Goal: Task Accomplishment & Management: Use online tool/utility

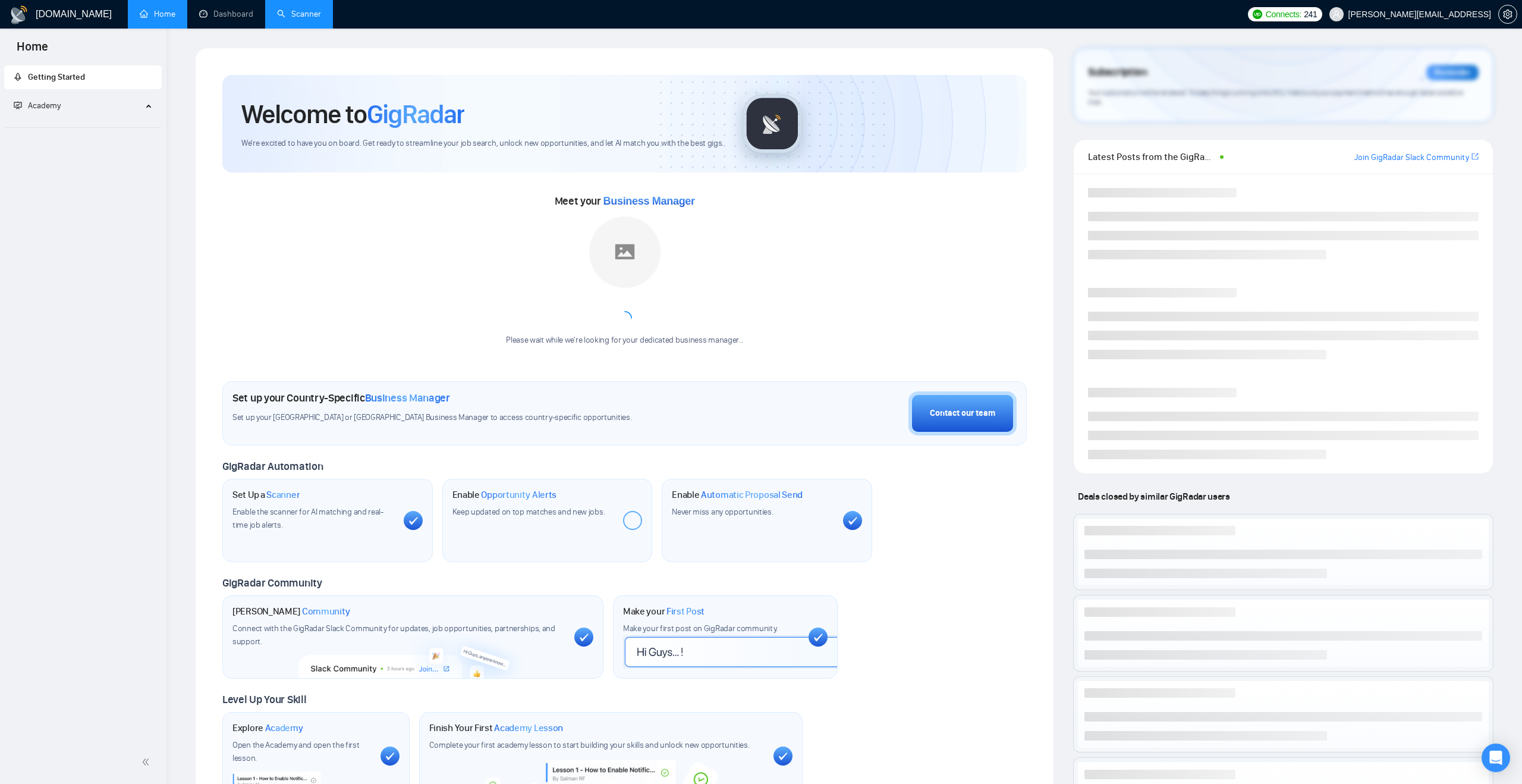
click at [301, 19] on link "Scanner" at bounding box center [300, 14] width 44 height 10
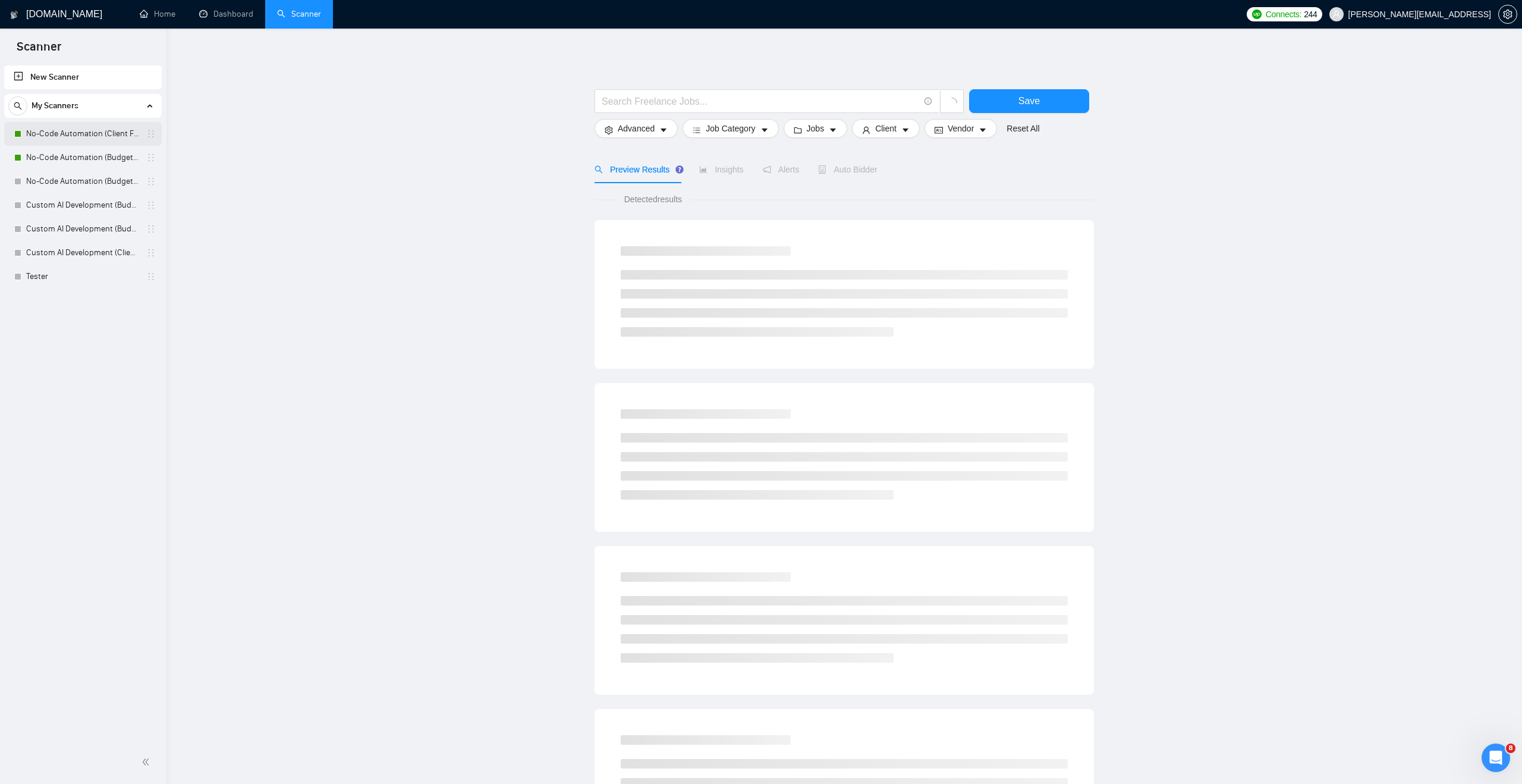
click at [117, 129] on link "No-Code Automation (Client Filters)" at bounding box center [82, 134] width 113 height 24
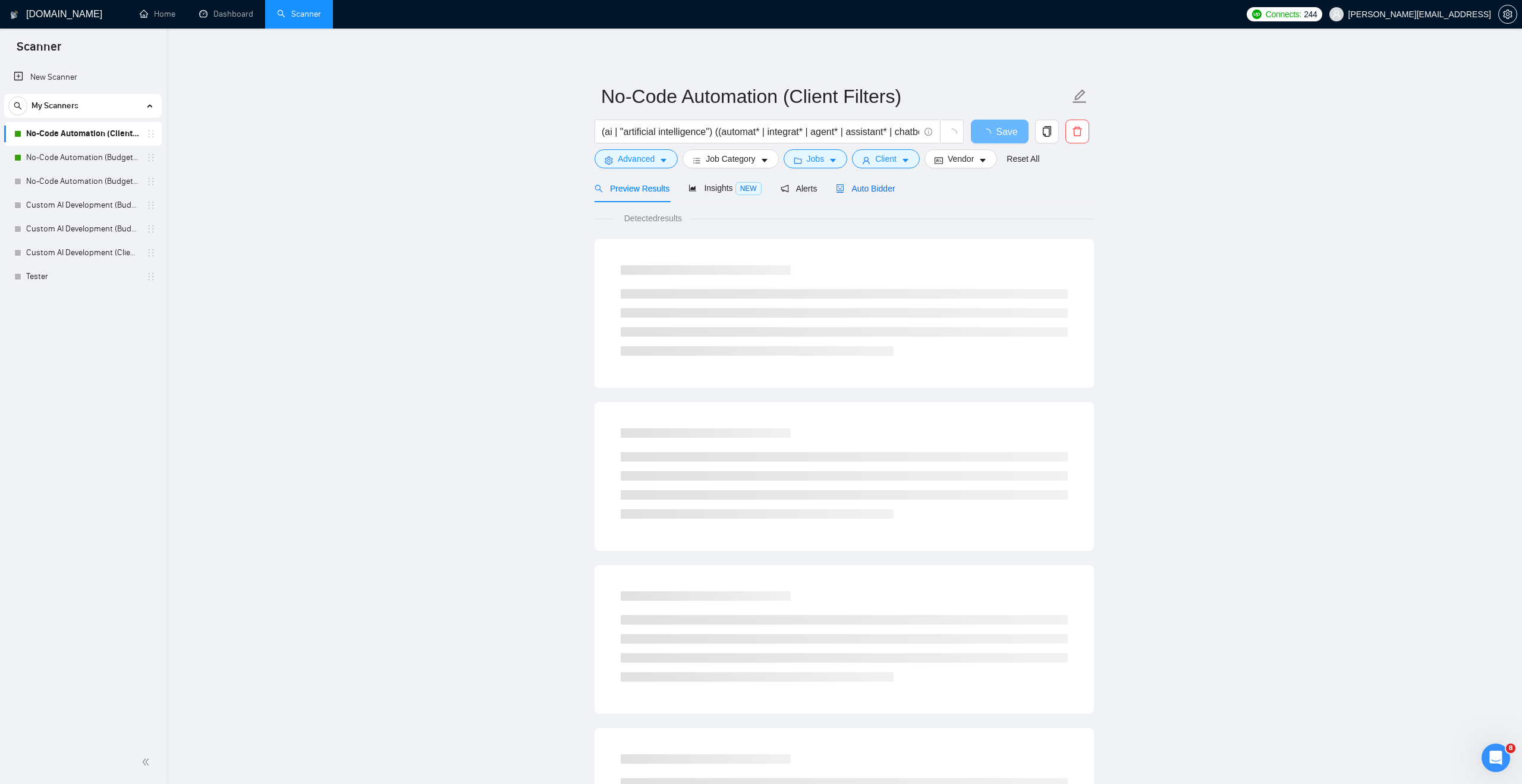
click at [850, 193] on div "Auto Bidder" at bounding box center [865, 189] width 59 height 13
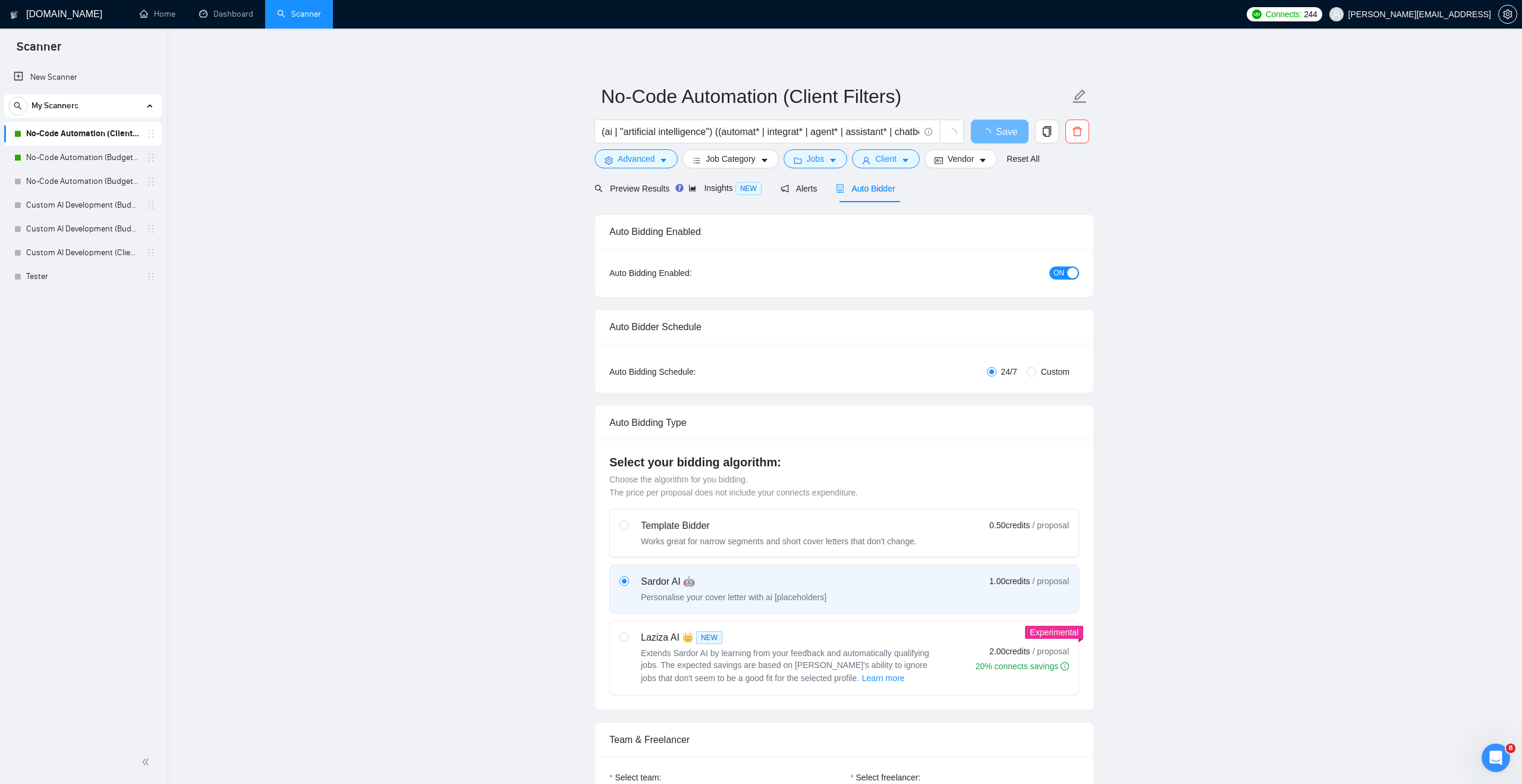
checkbox input "true"
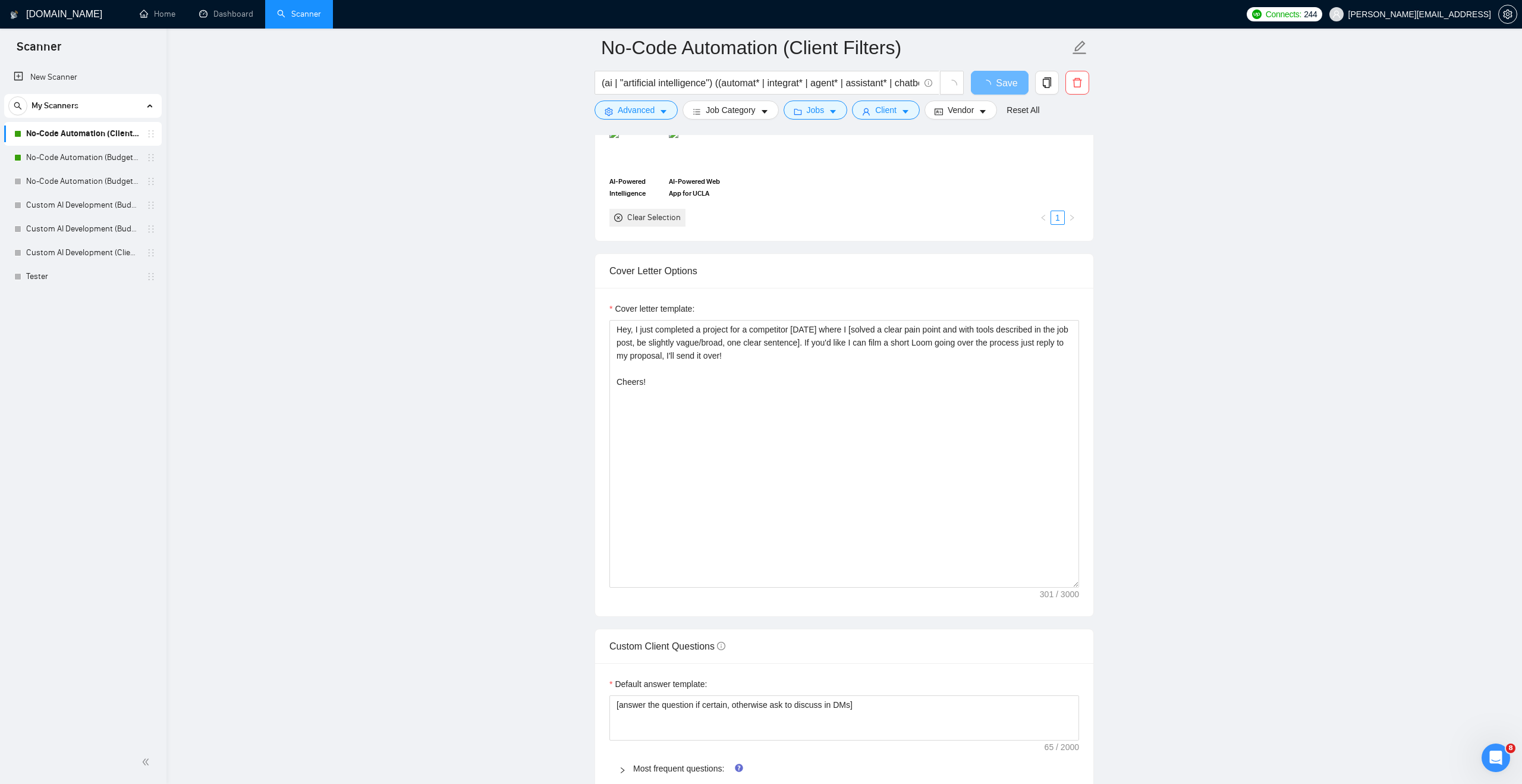
scroll to position [1166, 0]
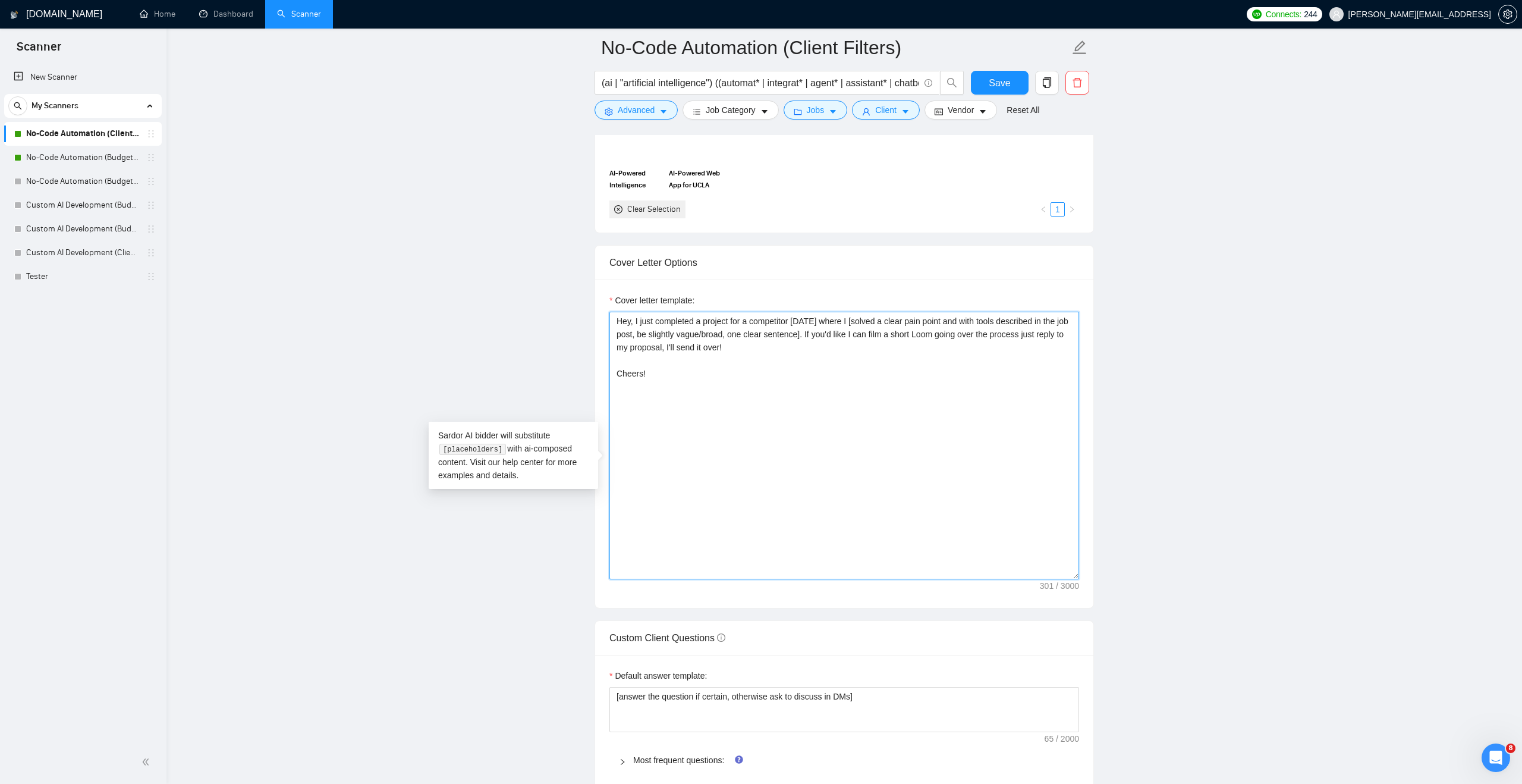
click at [892, 340] on textarea "Hey, I just completed a project for a competitor [DATE] where I [solved a clear…" at bounding box center [844, 445] width 470 height 267
drag, startPoint x: 926, startPoint y: 341, endPoint x: 946, endPoint y: 342, distance: 20.0
click at [946, 342] on textarea "Hey, I just completed a project for a competitor [DATE] where I [solved a clear…" at bounding box center [844, 445] width 470 height 267
click at [1002, 341] on textarea "Hey, I just completed a project for a competitor [DATE] where I [solved a simil…" at bounding box center [844, 445] width 470 height 267
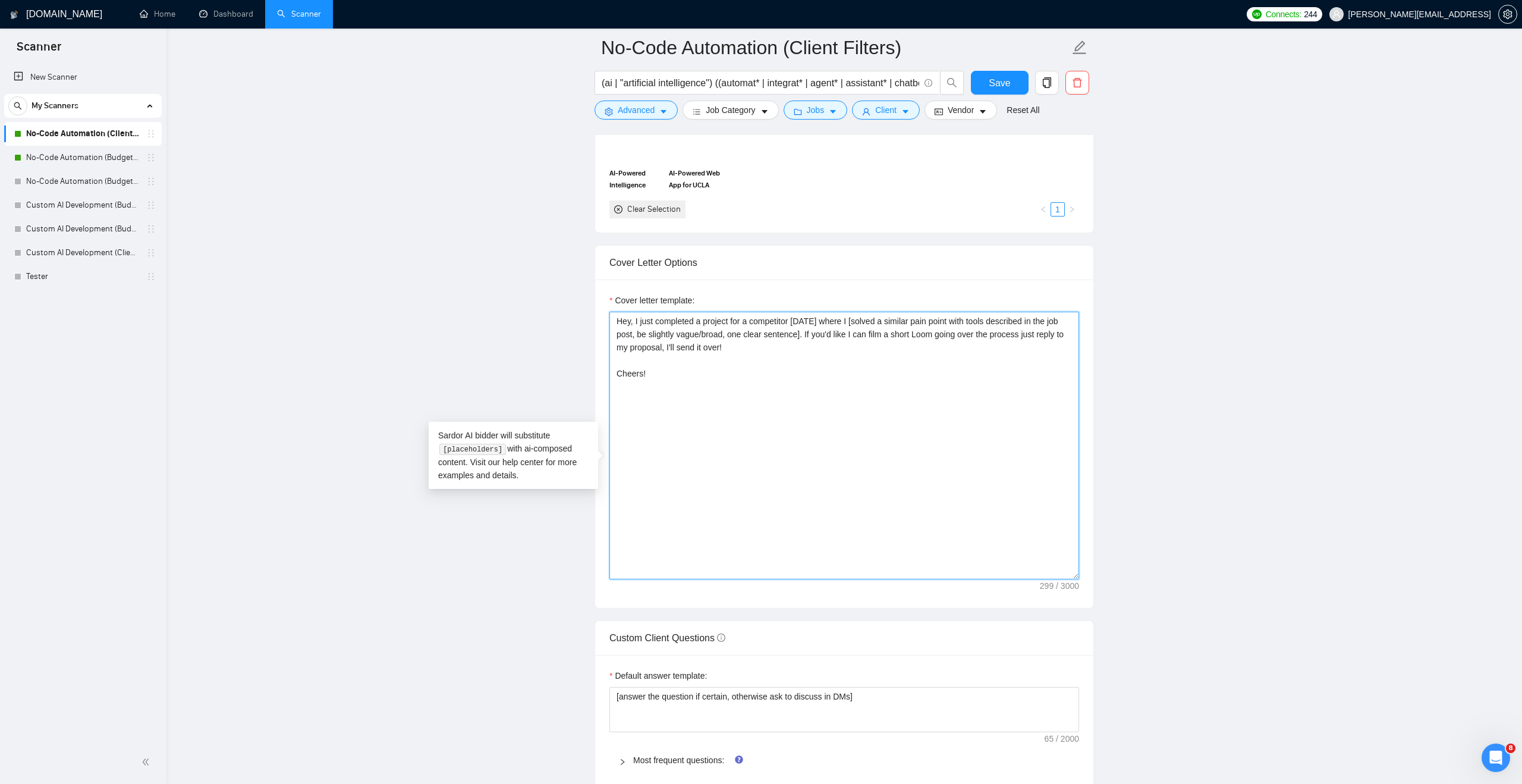
click at [1011, 340] on textarea "Hey, I just completed a project for a competitor [DATE] where I [solved a simil…" at bounding box center [844, 445] width 470 height 267
drag, startPoint x: 717, startPoint y: 350, endPoint x: 805, endPoint y: 352, distance: 88.0
click at [805, 352] on textarea "Hey, I just completed a project for a competitor [DATE] where I [solved a simil…" at bounding box center [844, 445] width 470 height 267
drag, startPoint x: 778, startPoint y: 406, endPoint x: 601, endPoint y: 333, distance: 191.5
click at [601, 333] on div "Cover letter template: Hey, I just completed a project for a competitor [DATE] …" at bounding box center [844, 443] width 498 height 328
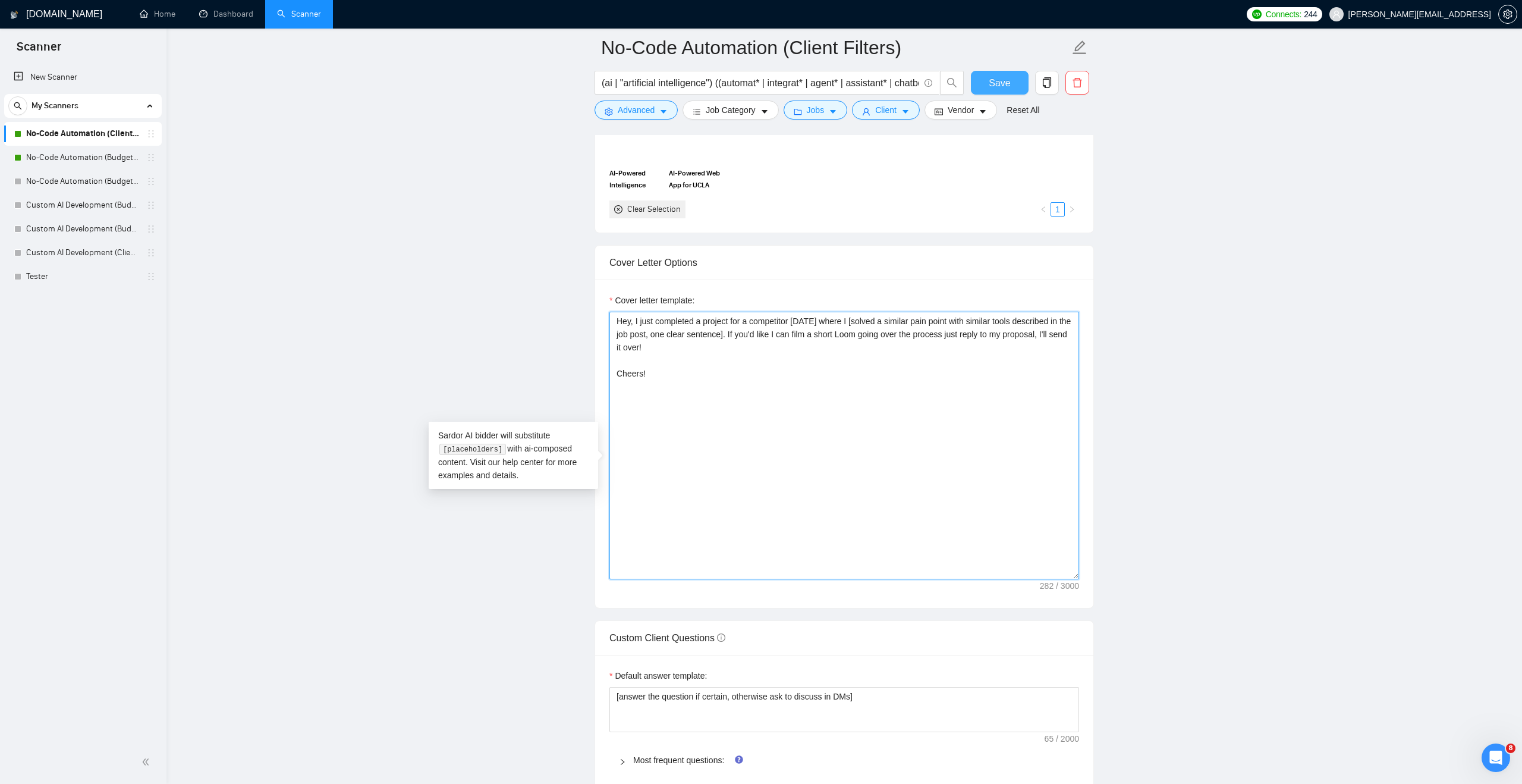
type textarea "Hey, I just completed a project for a competitor [DATE] where I [solved a simil…"
click at [1002, 78] on span "Save" at bounding box center [1000, 83] width 21 height 15
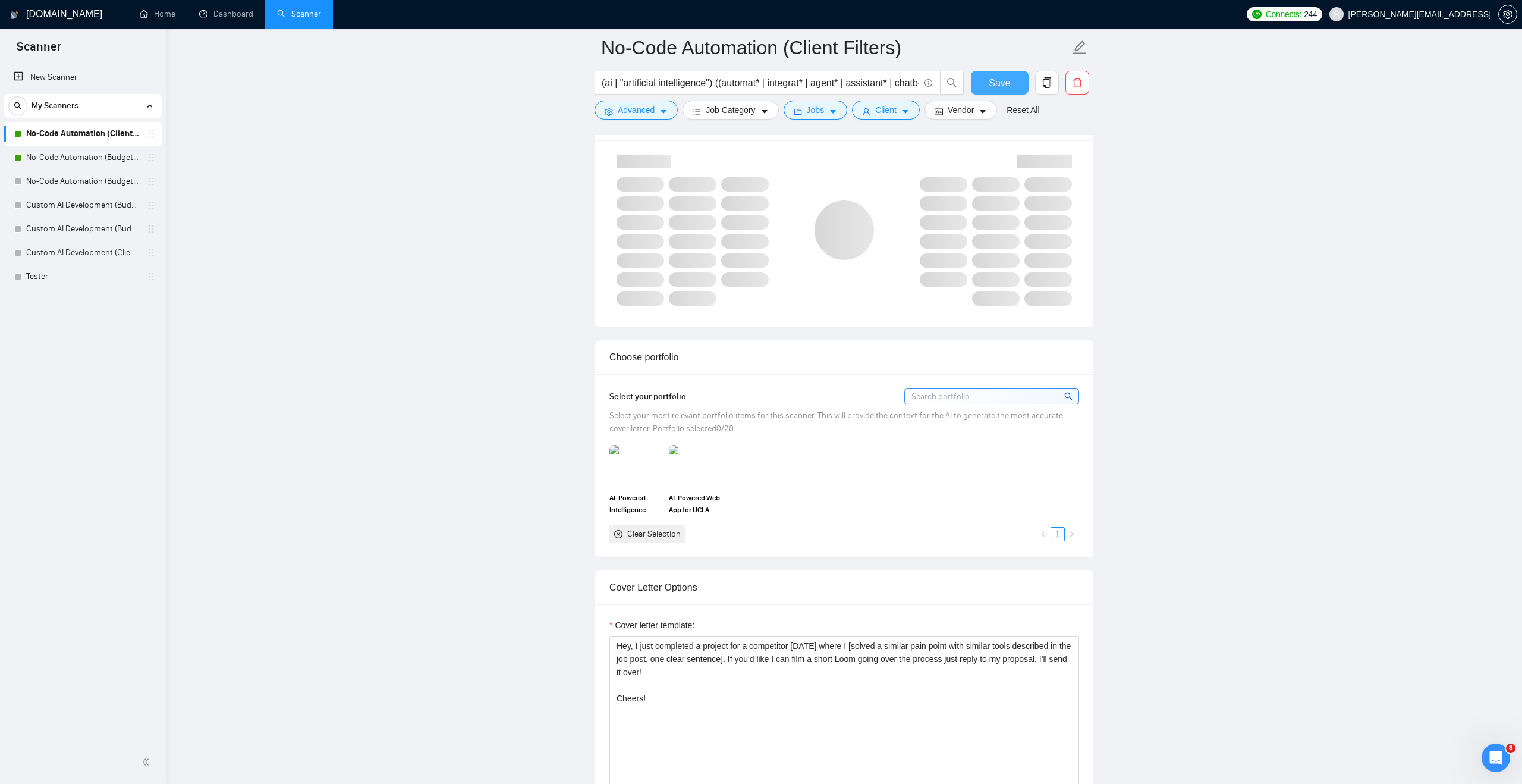
scroll to position [774, 0]
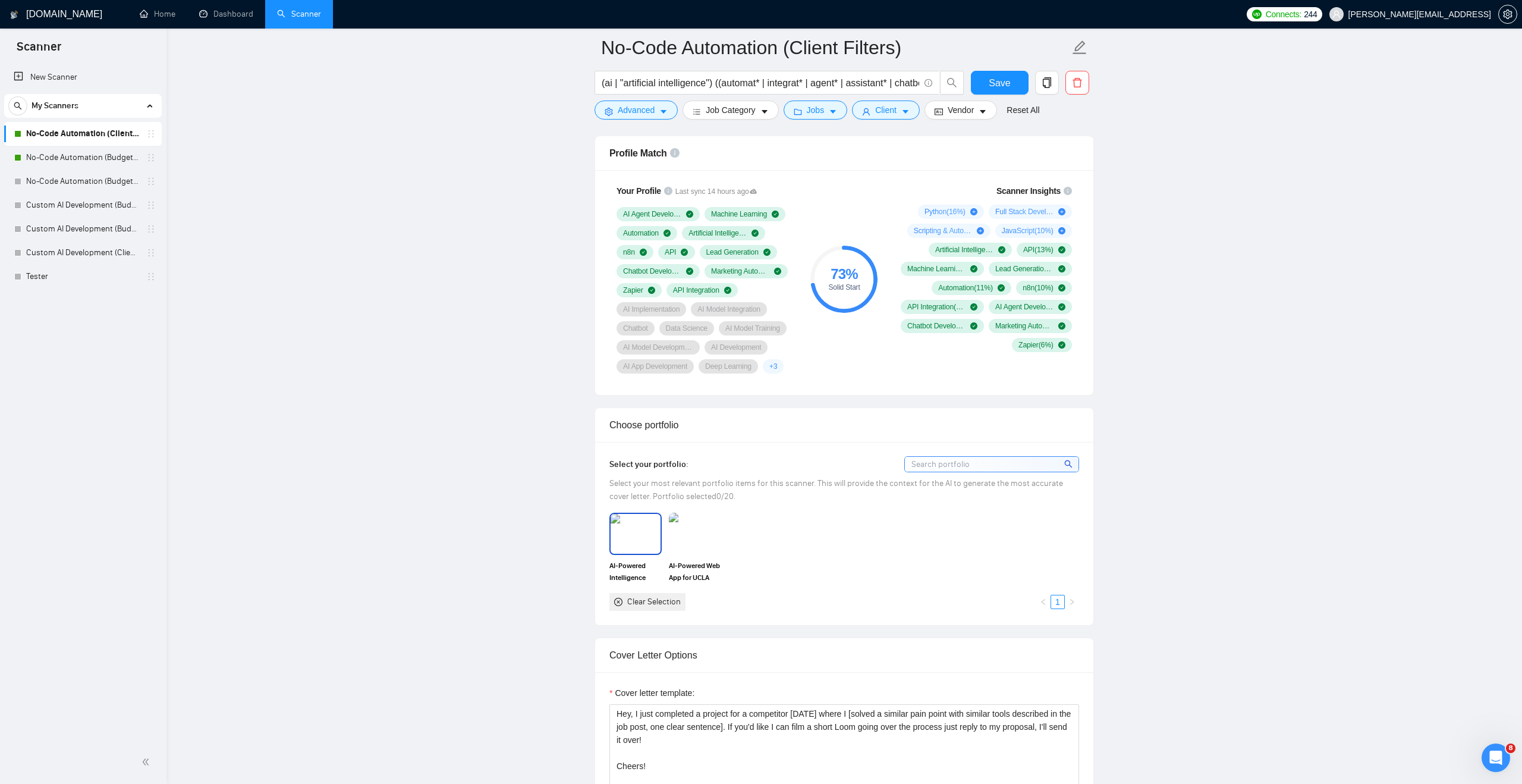
click at [628, 553] on img at bounding box center [636, 533] width 50 height 39
click at [675, 553] on img at bounding box center [695, 533] width 50 height 39
click at [989, 74] on button "Save" at bounding box center [1000, 83] width 57 height 24
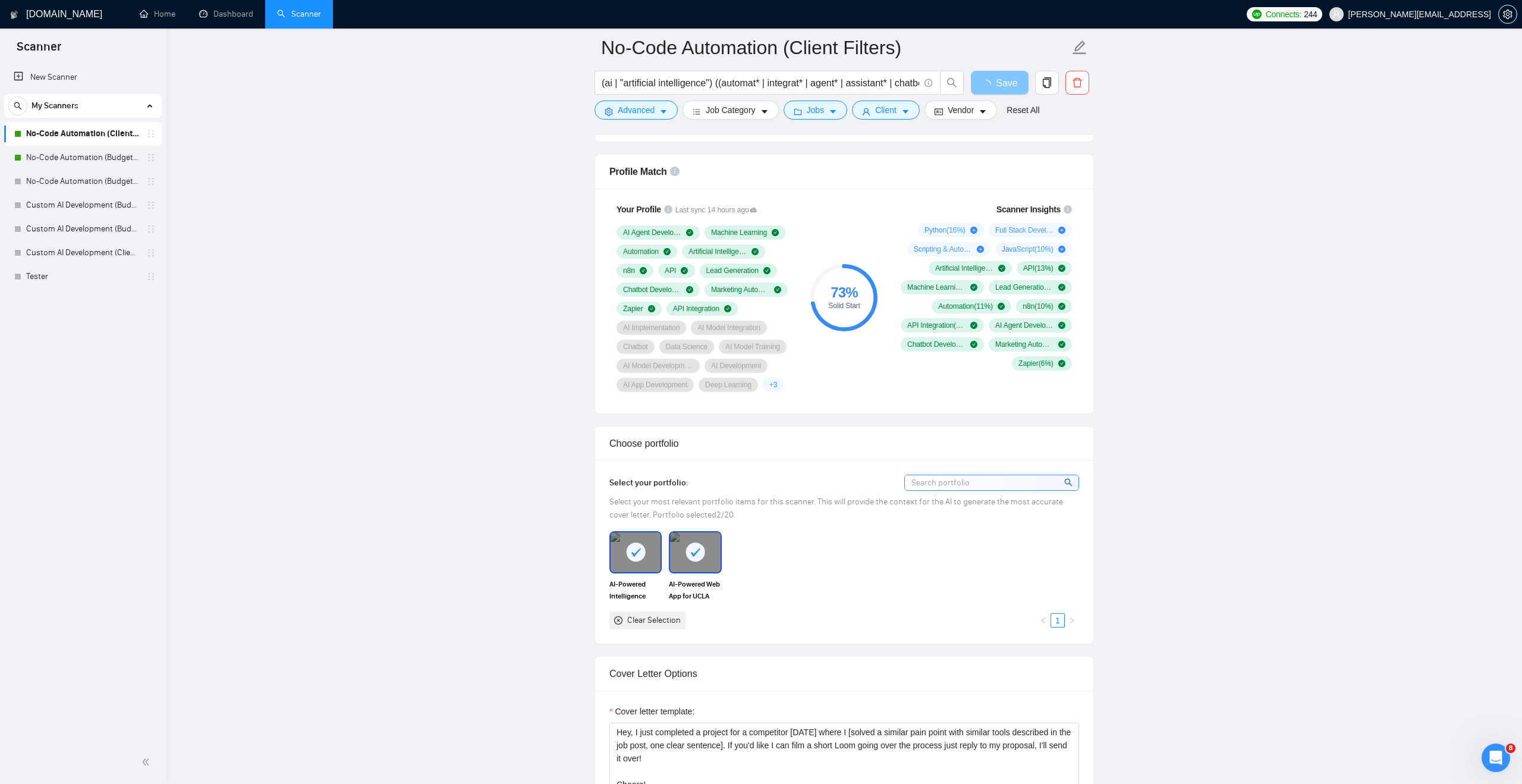
scroll to position [748, 0]
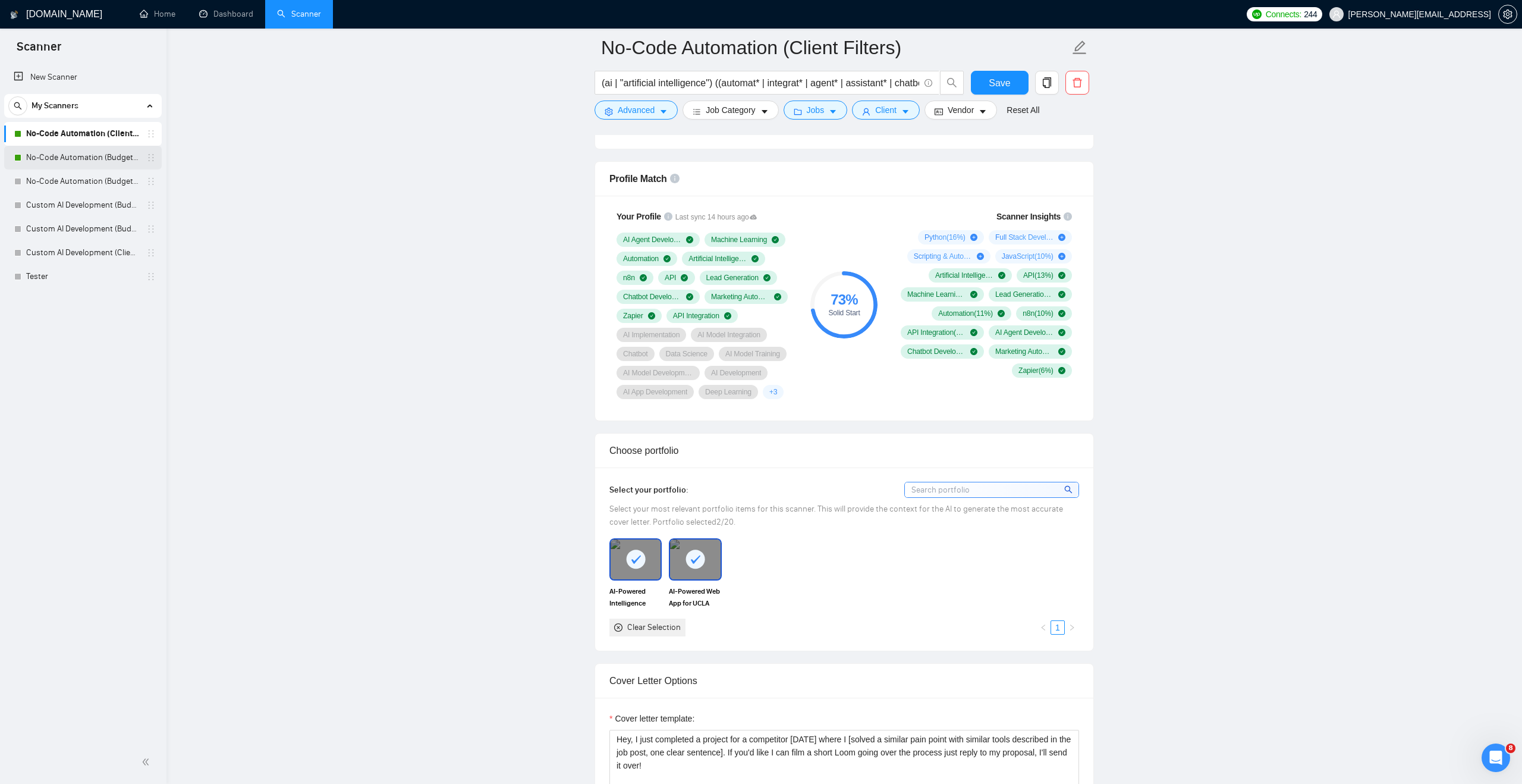
click at [97, 158] on link "No-Code Automation (Budget Filters)" at bounding box center [82, 158] width 113 height 24
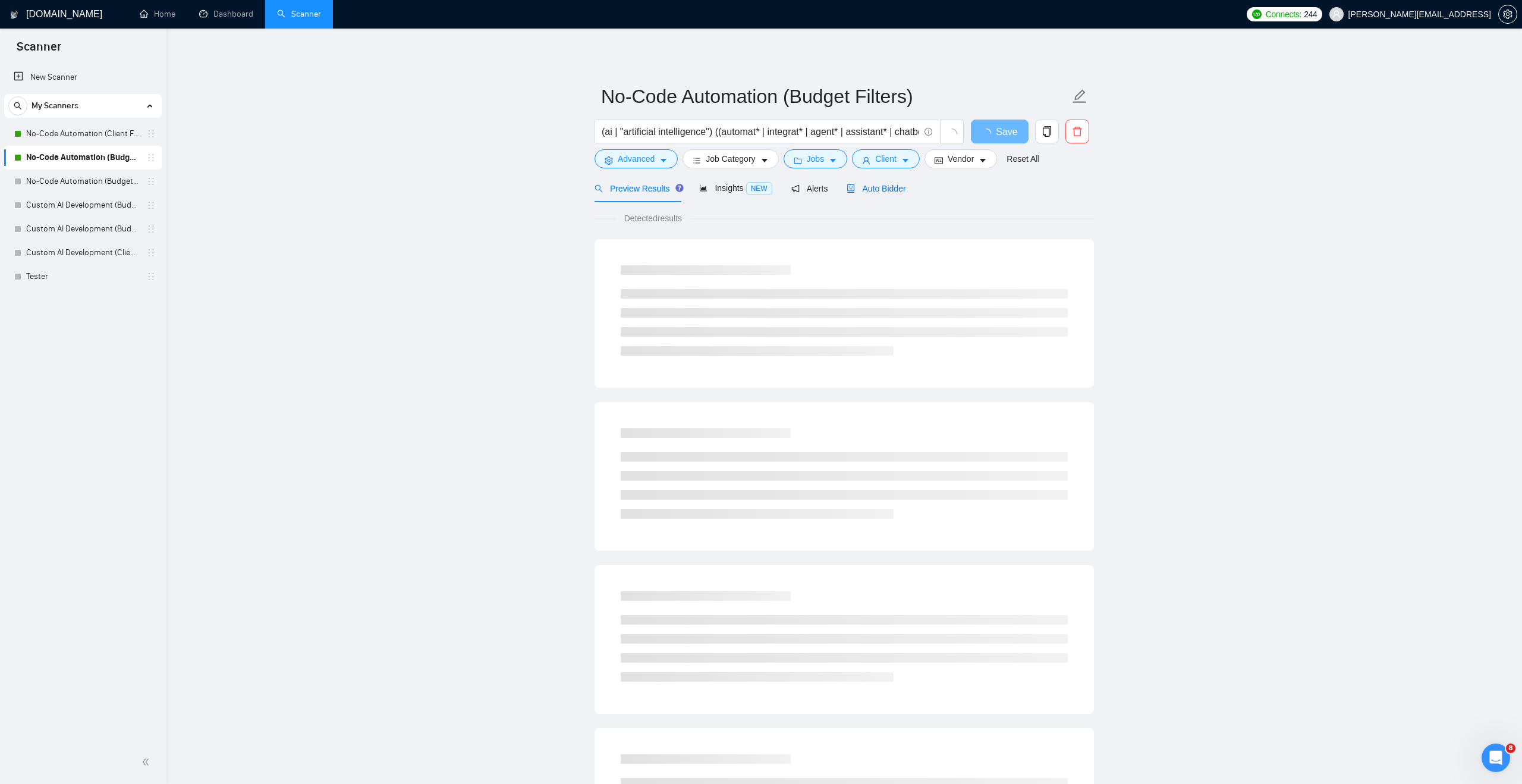
click at [876, 190] on span "Auto Bidder" at bounding box center [877, 189] width 59 height 9
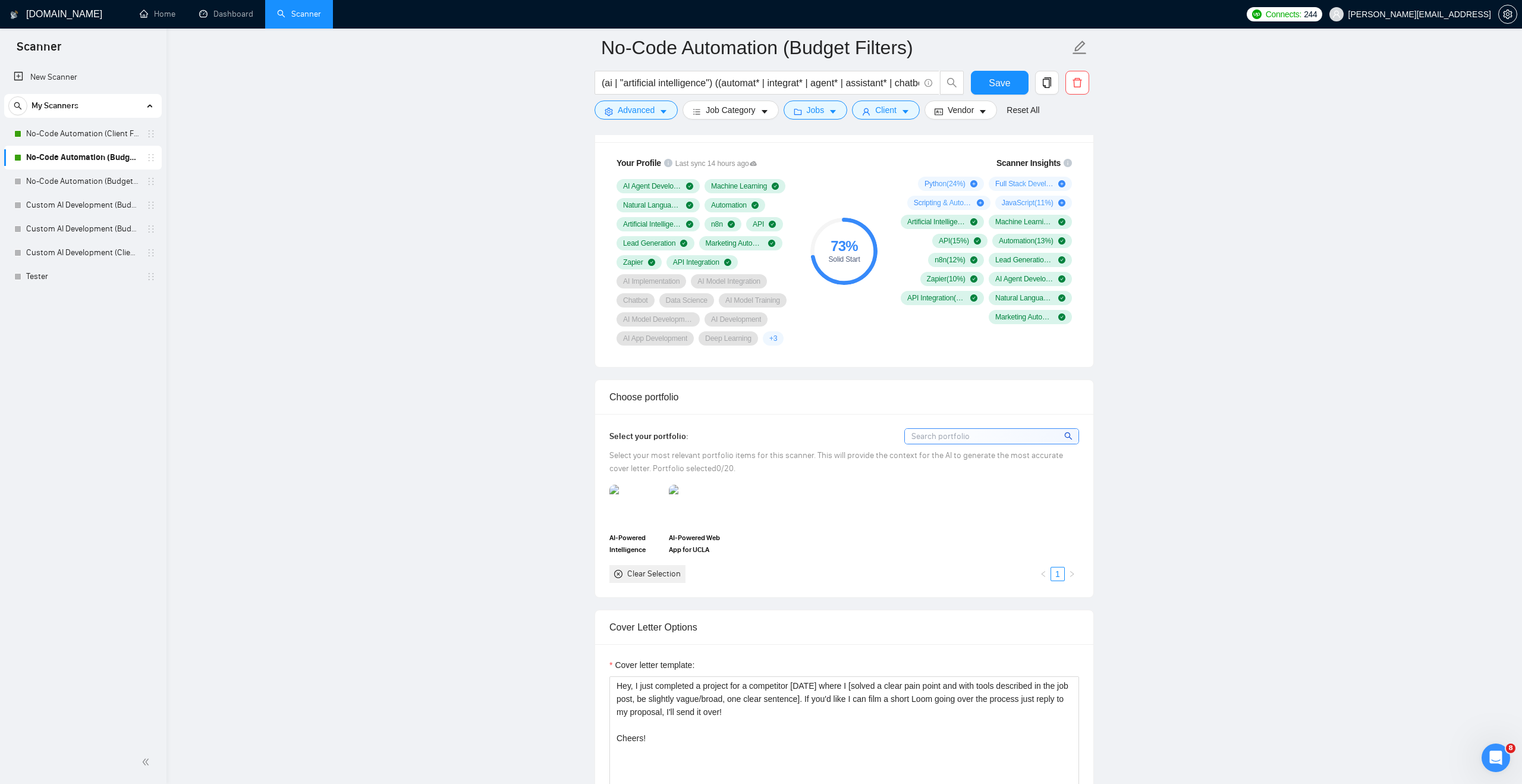
scroll to position [829, 0]
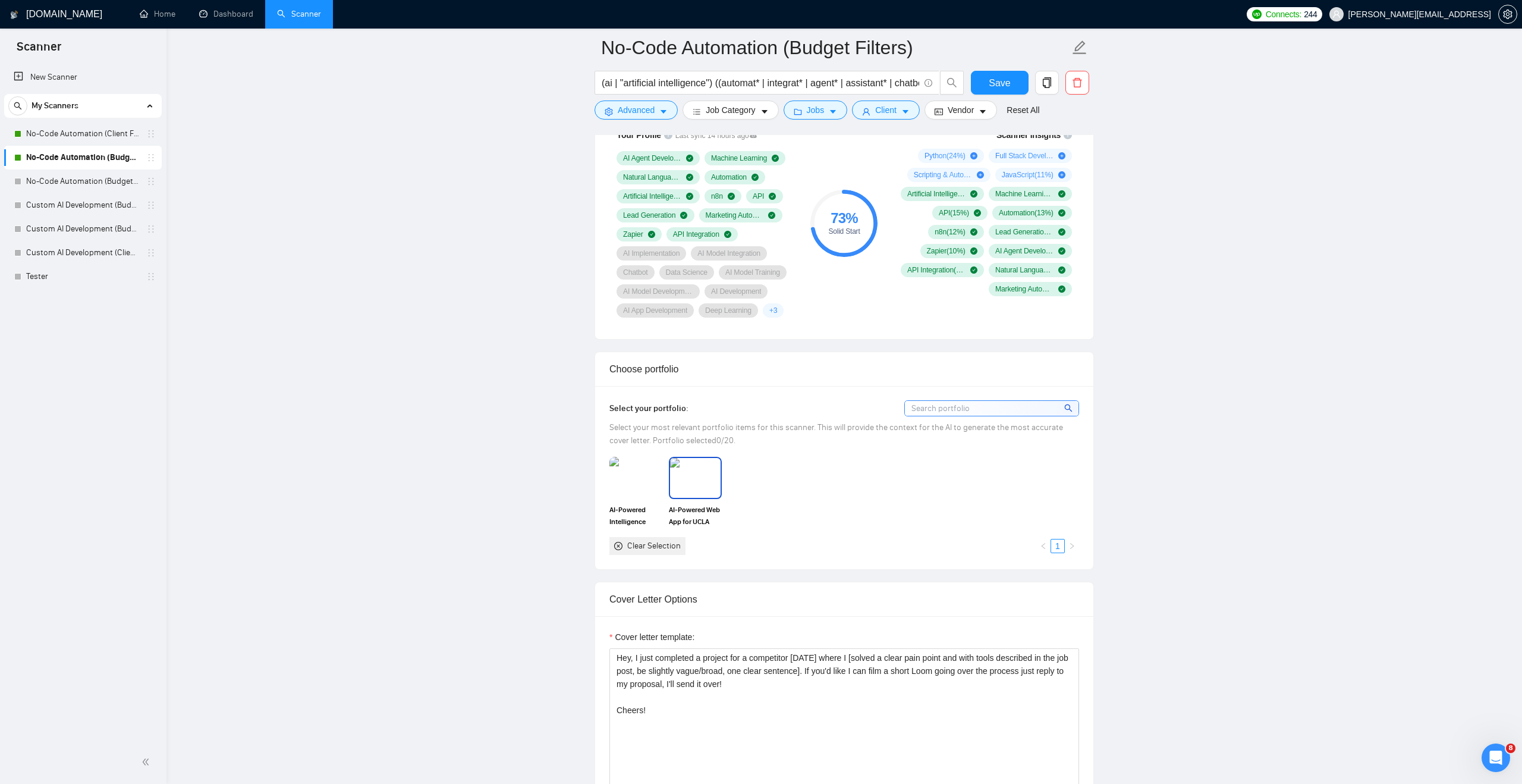
click at [700, 523] on span "AI-Powered Web App for UCLA Health" at bounding box center [695, 516] width 53 height 24
click at [620, 497] on img at bounding box center [636, 477] width 50 height 39
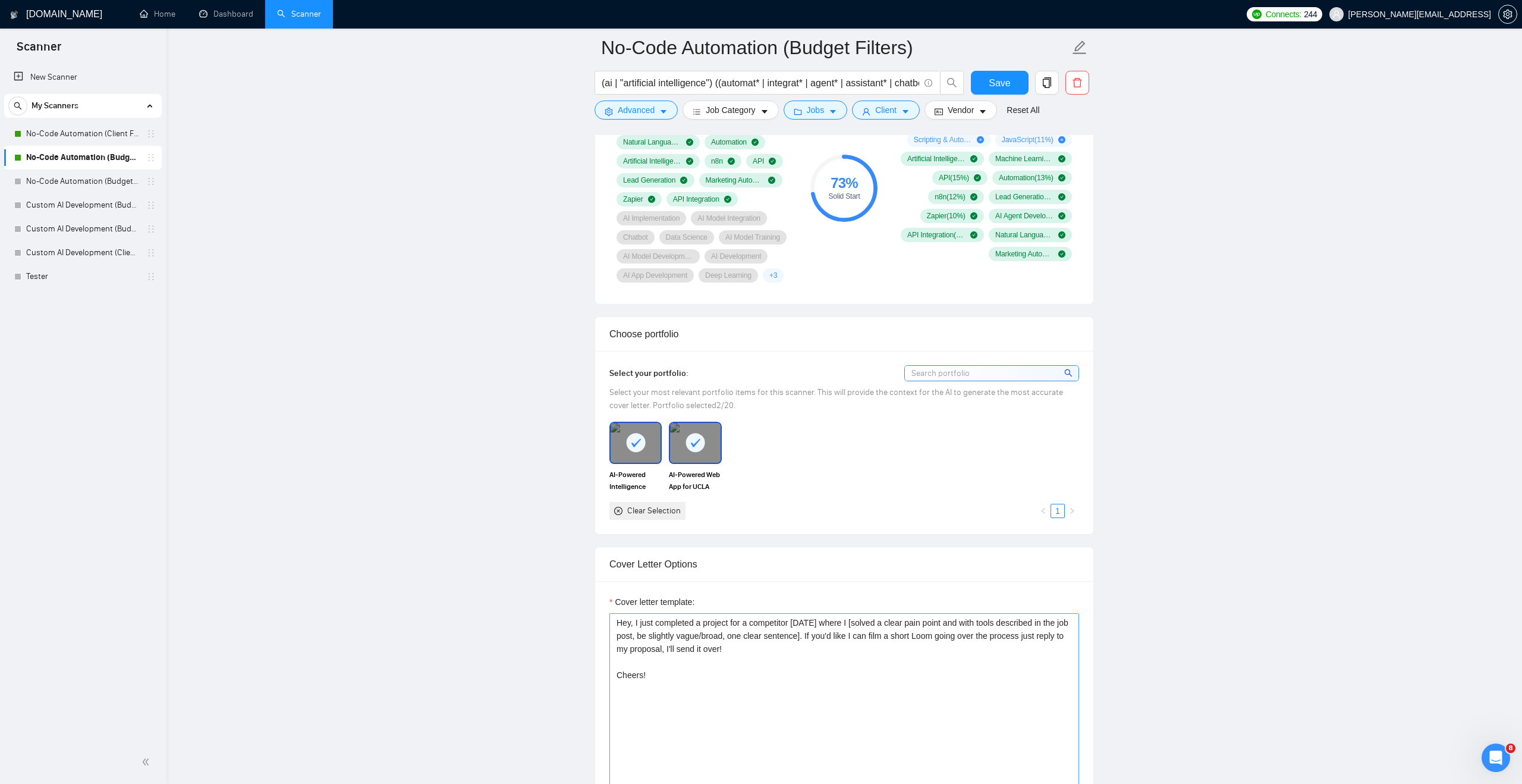
scroll to position [911, 0]
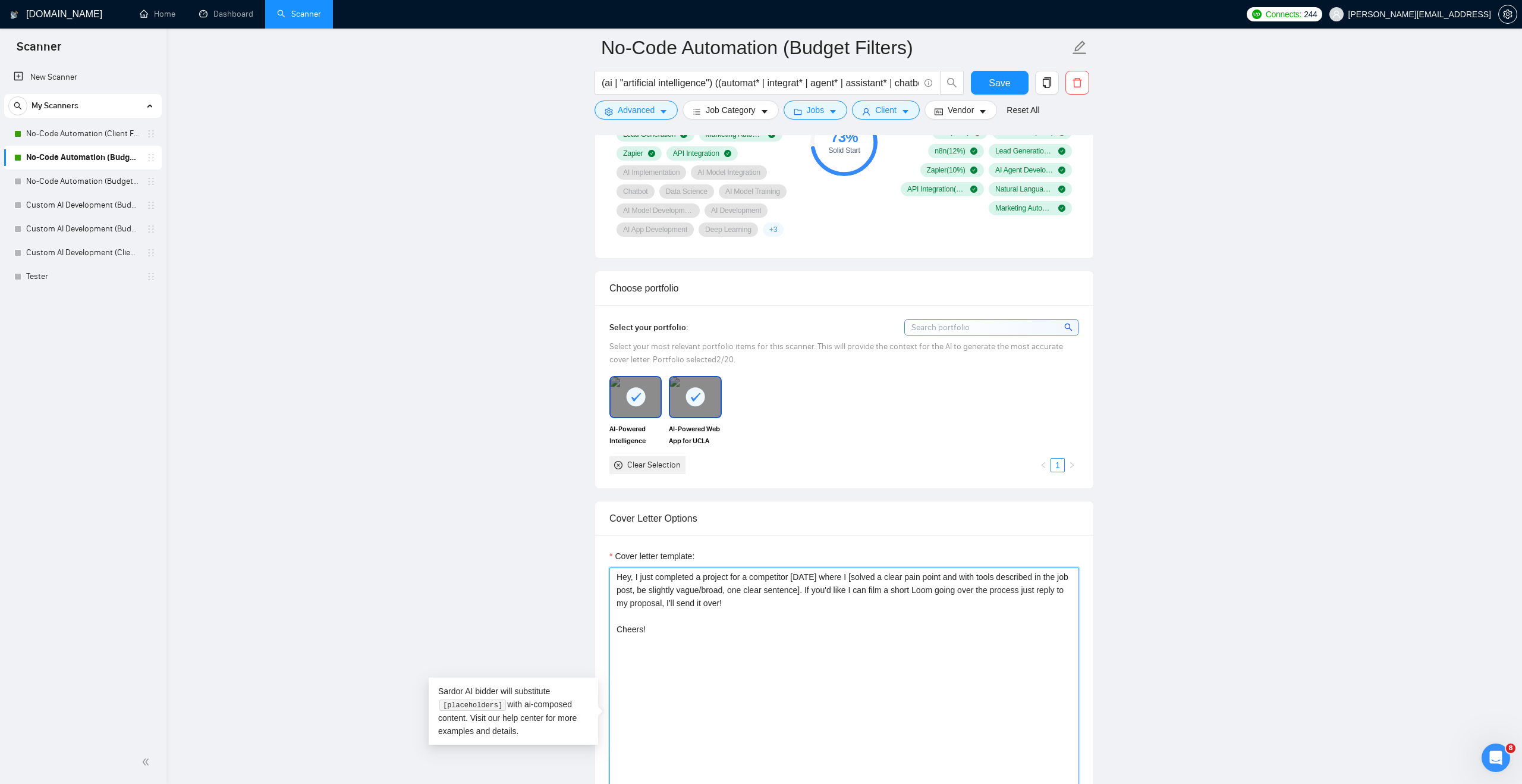
drag, startPoint x: 767, startPoint y: 672, endPoint x: 570, endPoint y: 549, distance: 232.2
paste textarea "similar pain point with similar tools described in the job post"
type textarea "Hey, I just completed a project for a competitor [DATE] where I [solved a simil…"
click at [988, 78] on button "Save" at bounding box center [1000, 83] width 57 height 24
